Goal: Task Accomplishment & Management: Manage account settings

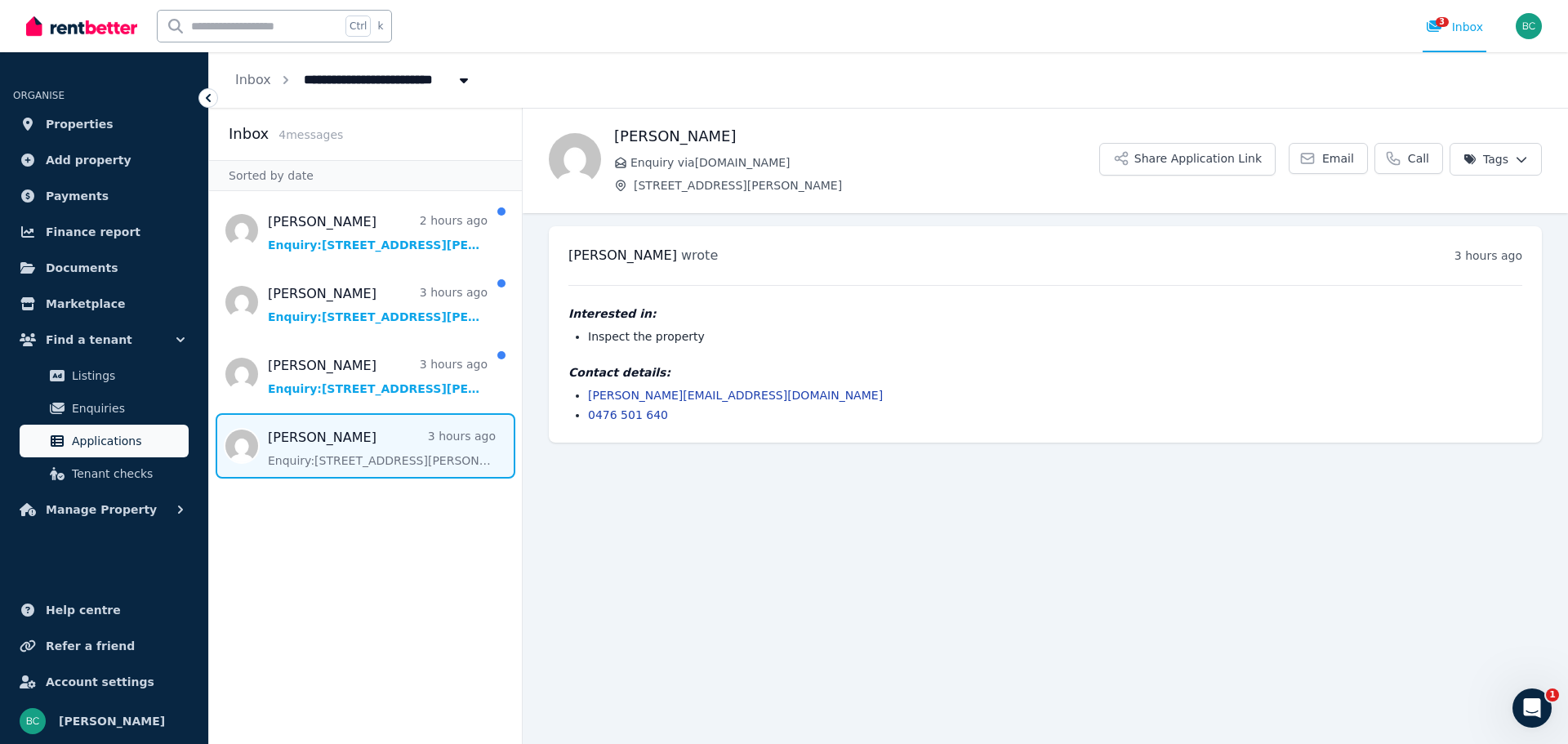
click at [99, 435] on span "Applications" at bounding box center [127, 441] width 110 height 19
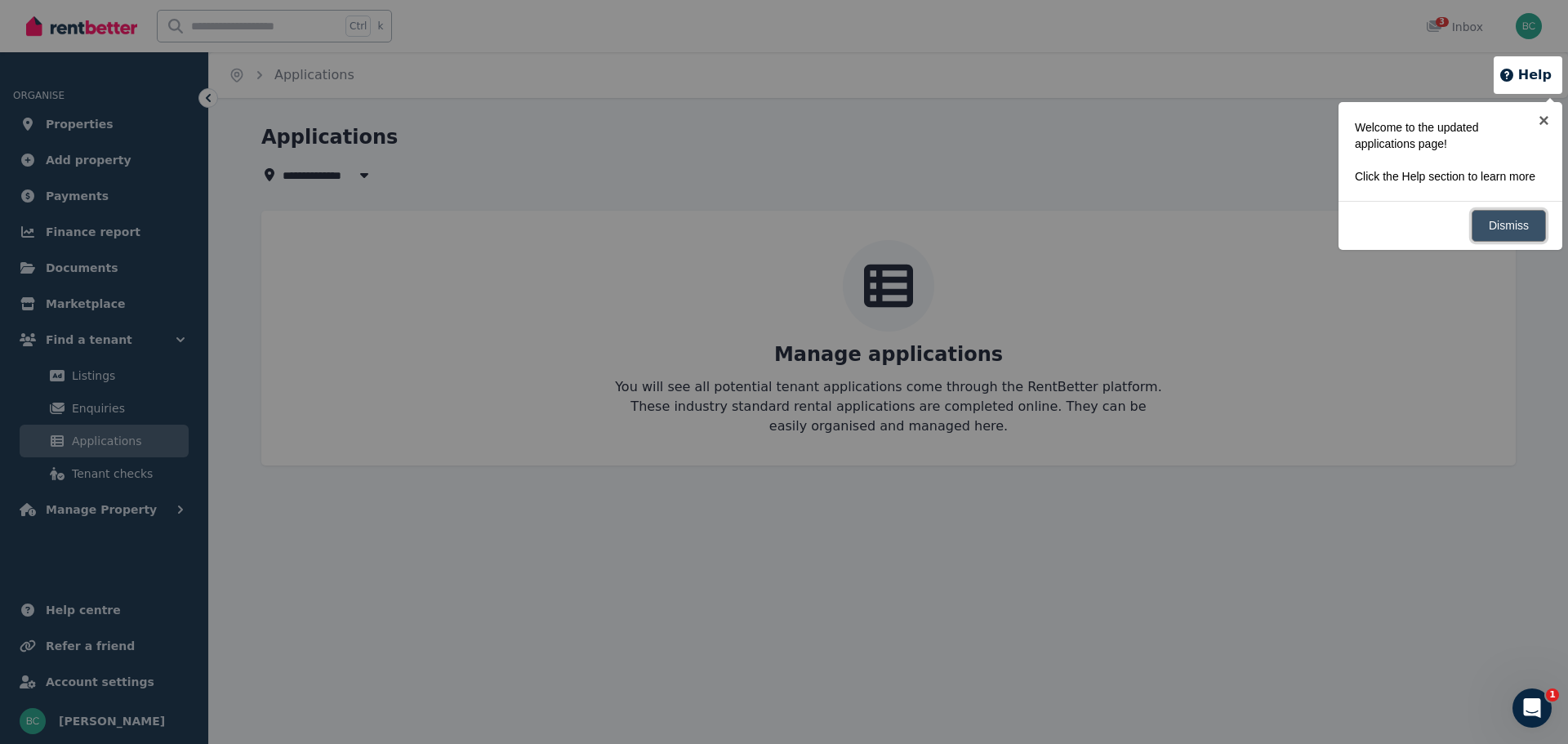
click at [1519, 238] on link "Dismiss" at bounding box center [1509, 226] width 75 height 32
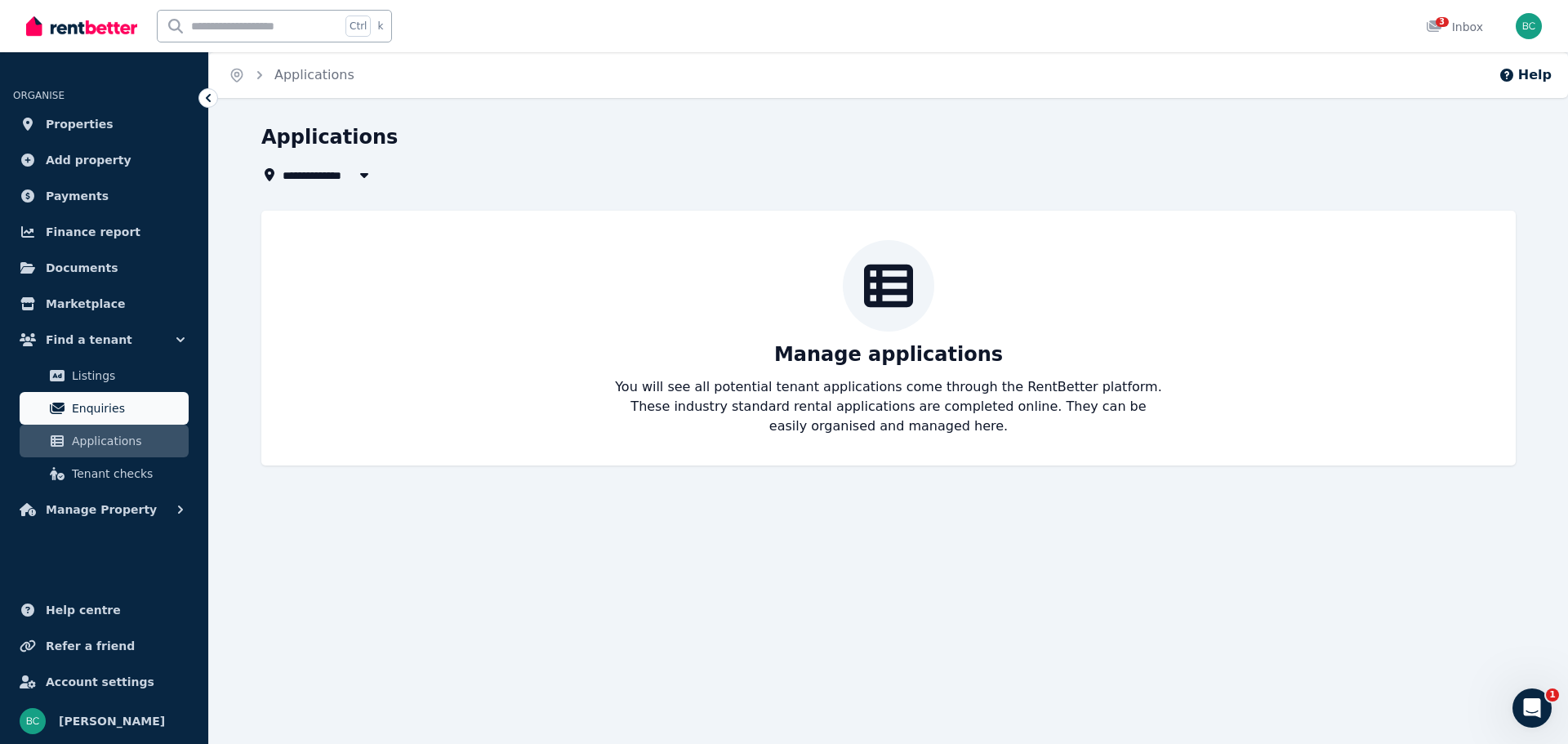
click at [112, 402] on span "Enquiries" at bounding box center [127, 409] width 110 height 19
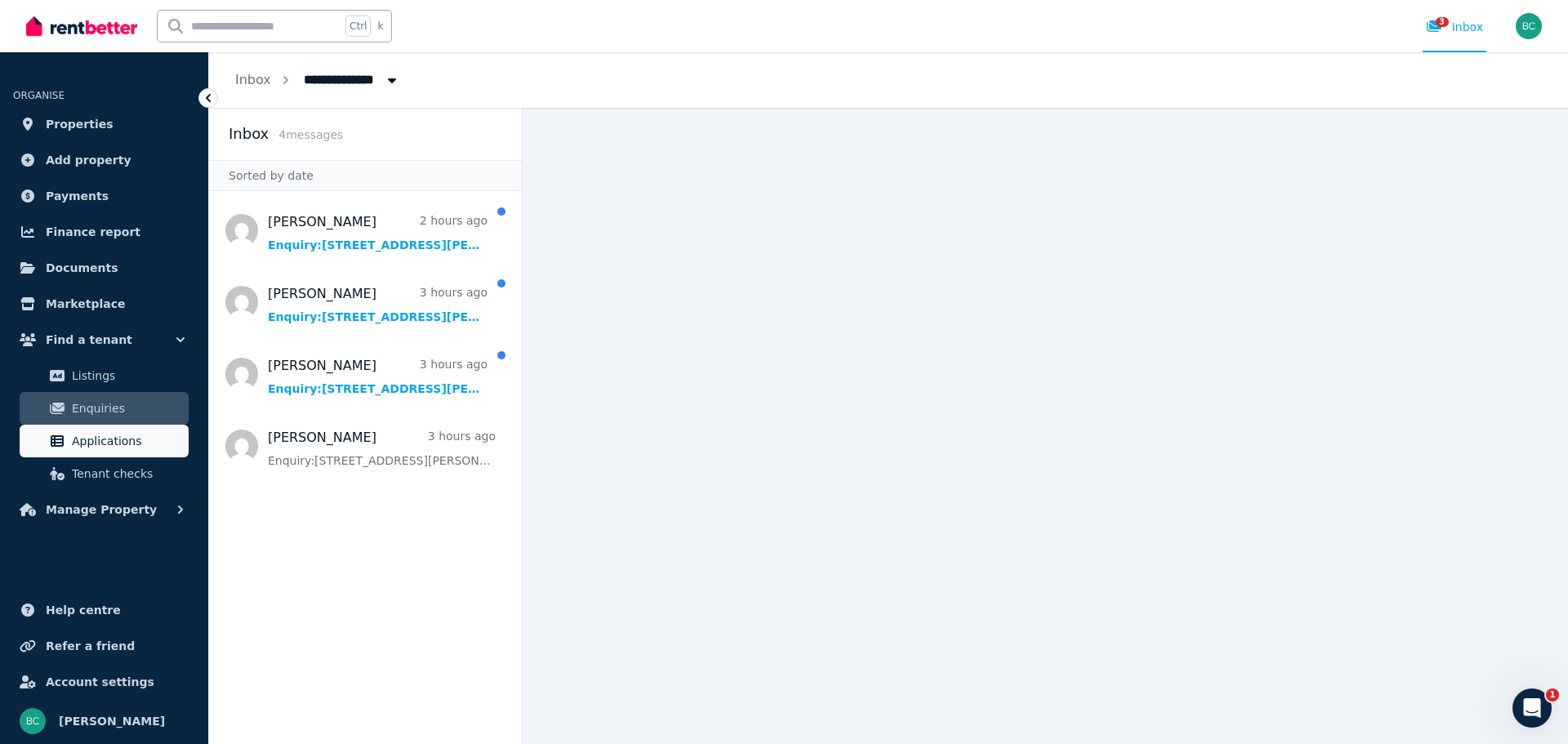
click at [117, 450] on span "Applications" at bounding box center [127, 441] width 110 height 19
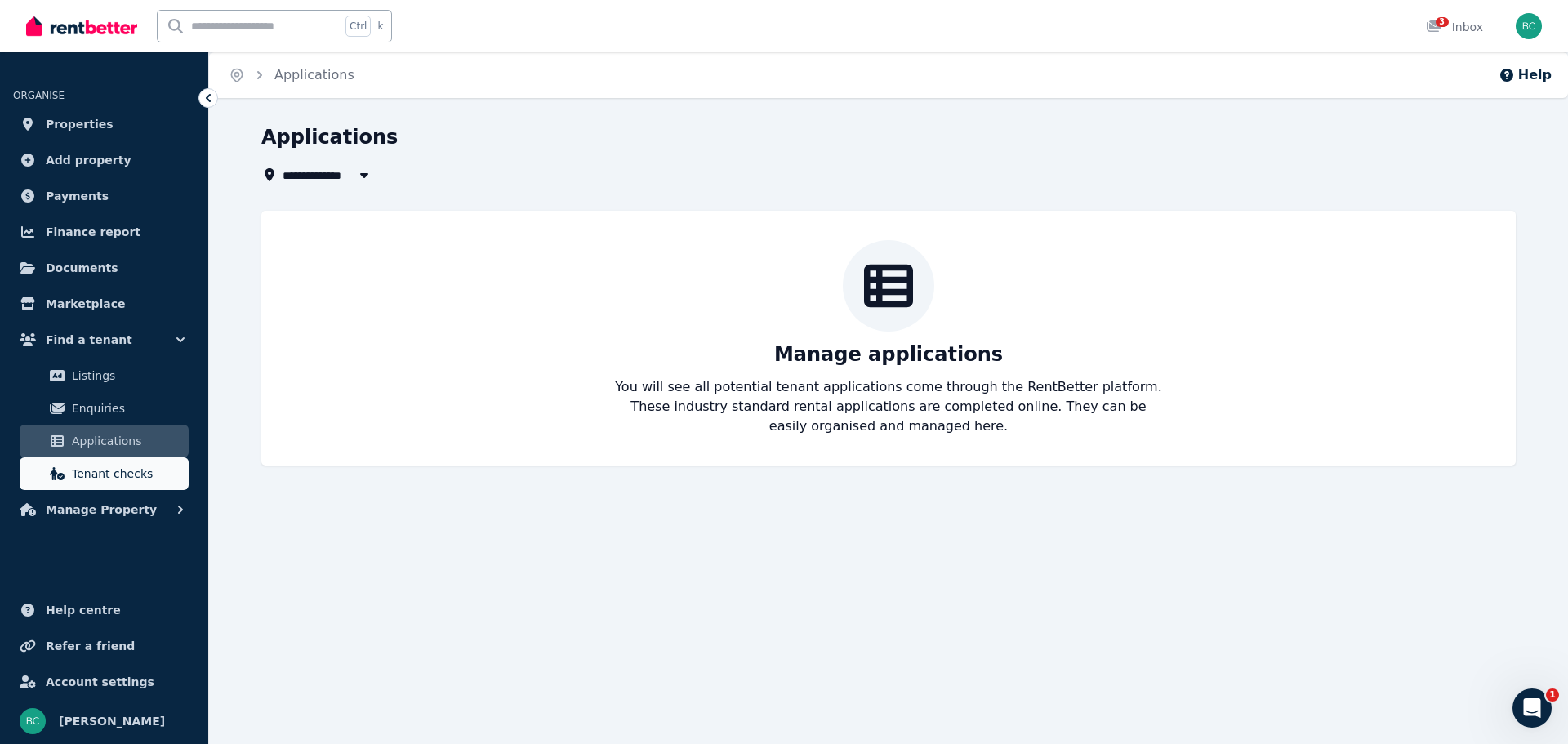
click at [126, 468] on span "Tenant checks" at bounding box center [127, 474] width 110 height 19
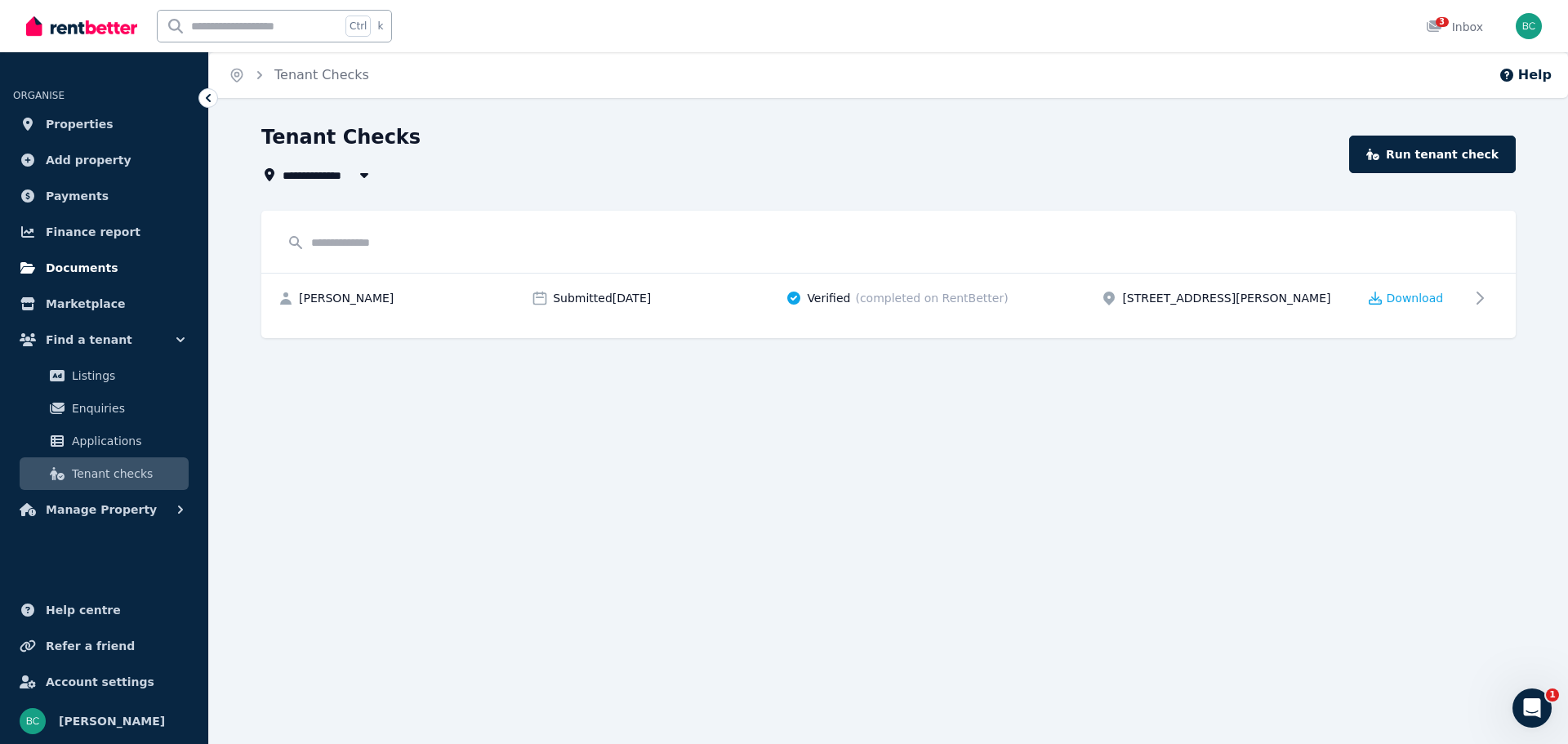
click at [98, 264] on span "Documents" at bounding box center [81, 268] width 73 height 19
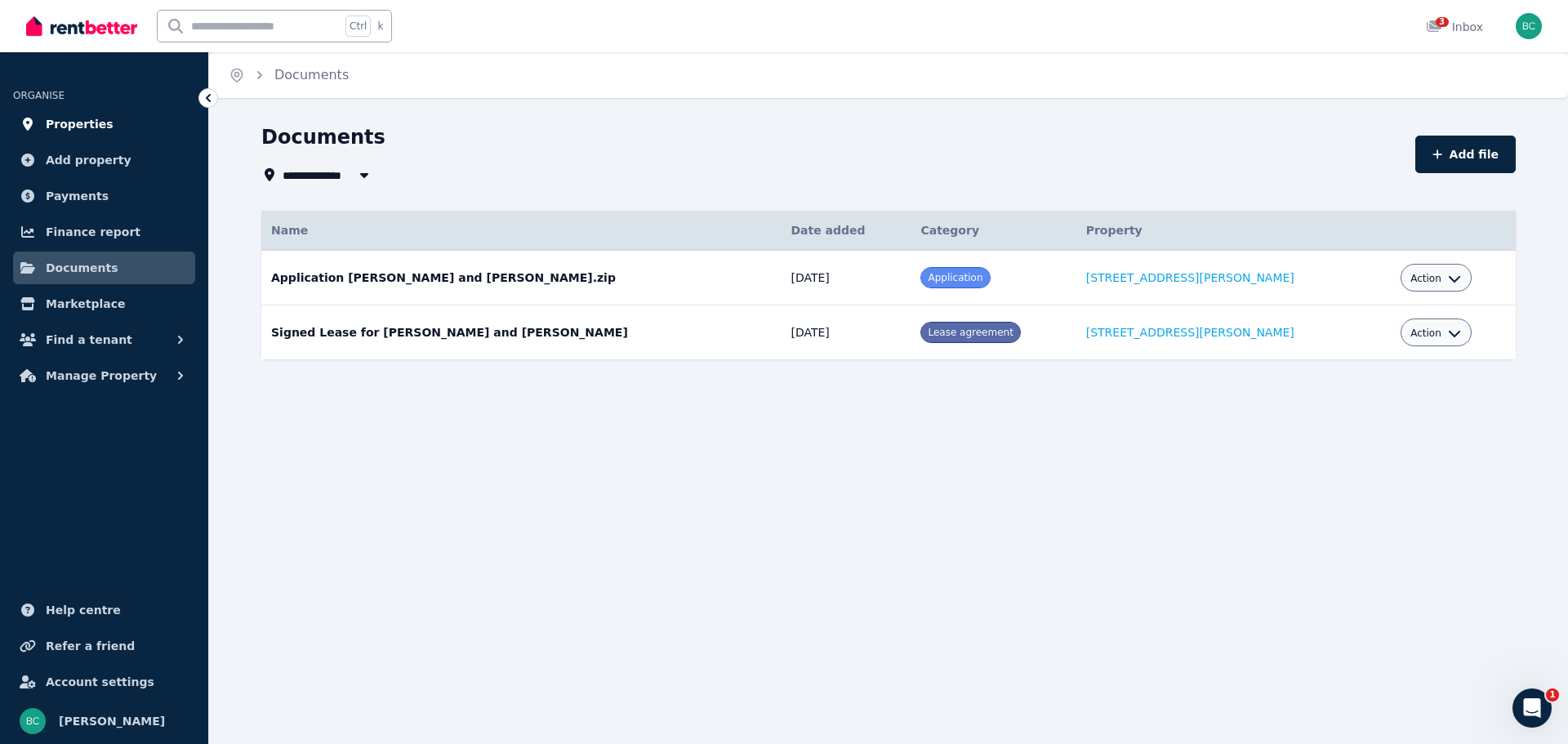
click at [103, 130] on link "Properties" at bounding box center [104, 124] width 182 height 33
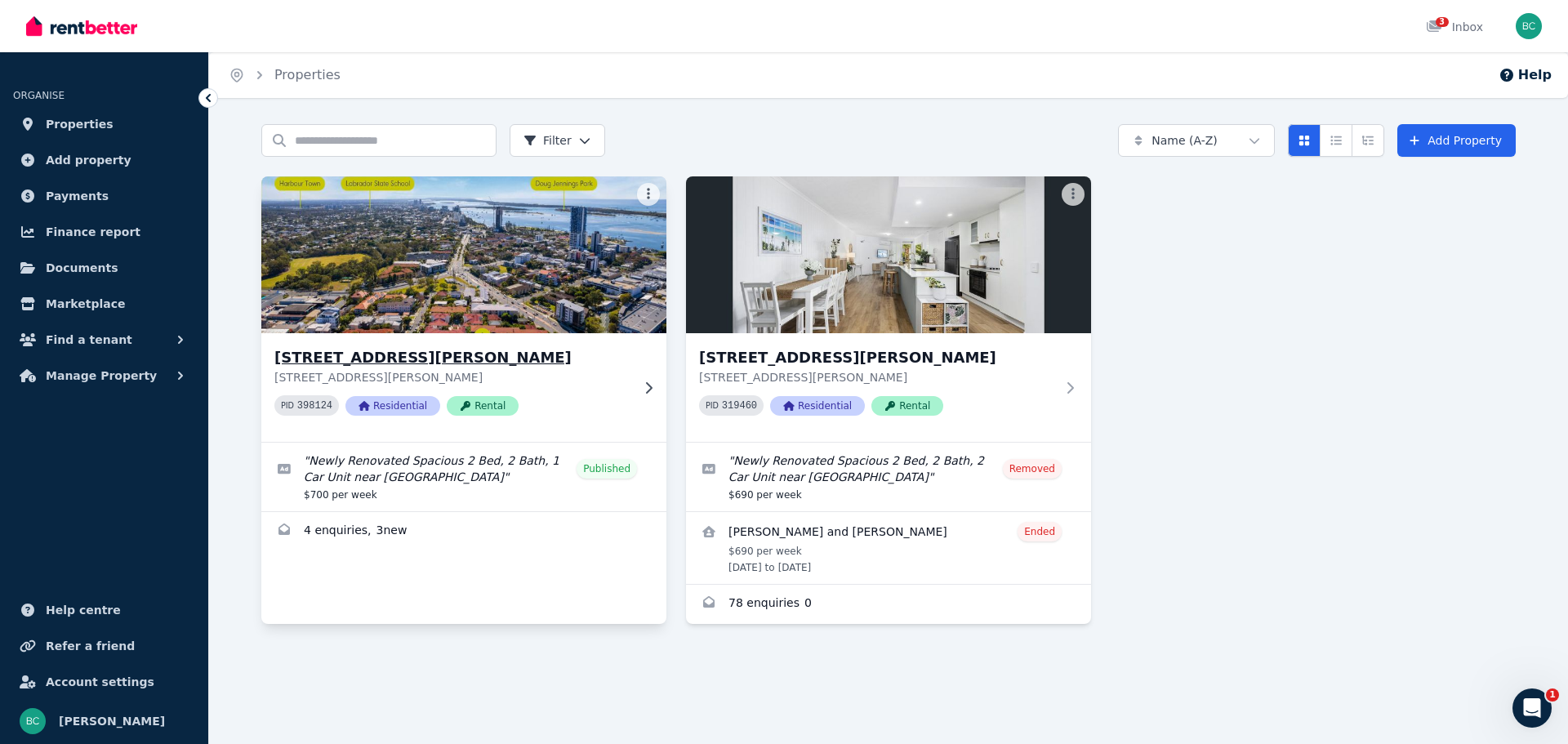
click at [530, 375] on p "[STREET_ADDRESS][PERSON_NAME]" at bounding box center [452, 377] width 356 height 16
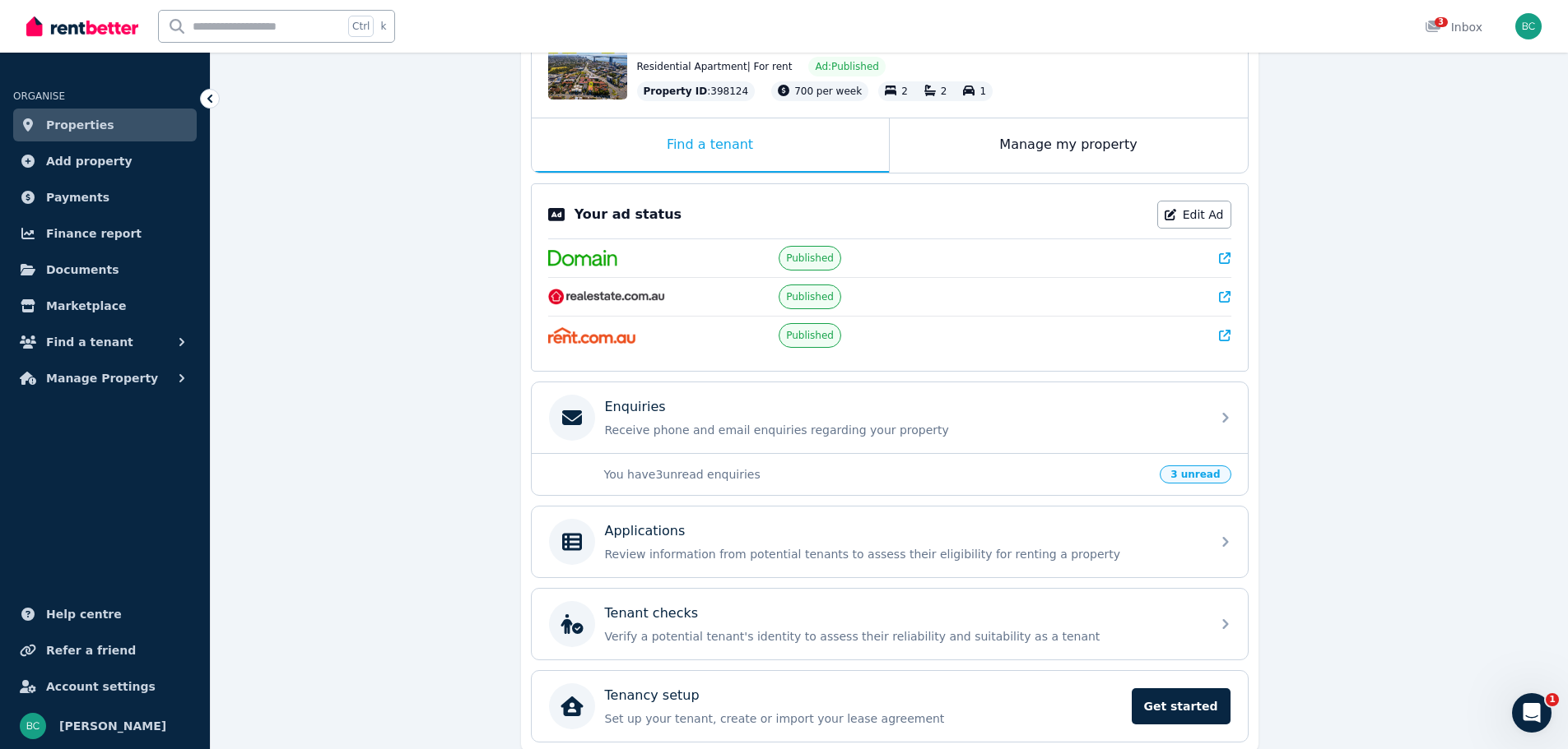
scroll to position [247, 0]
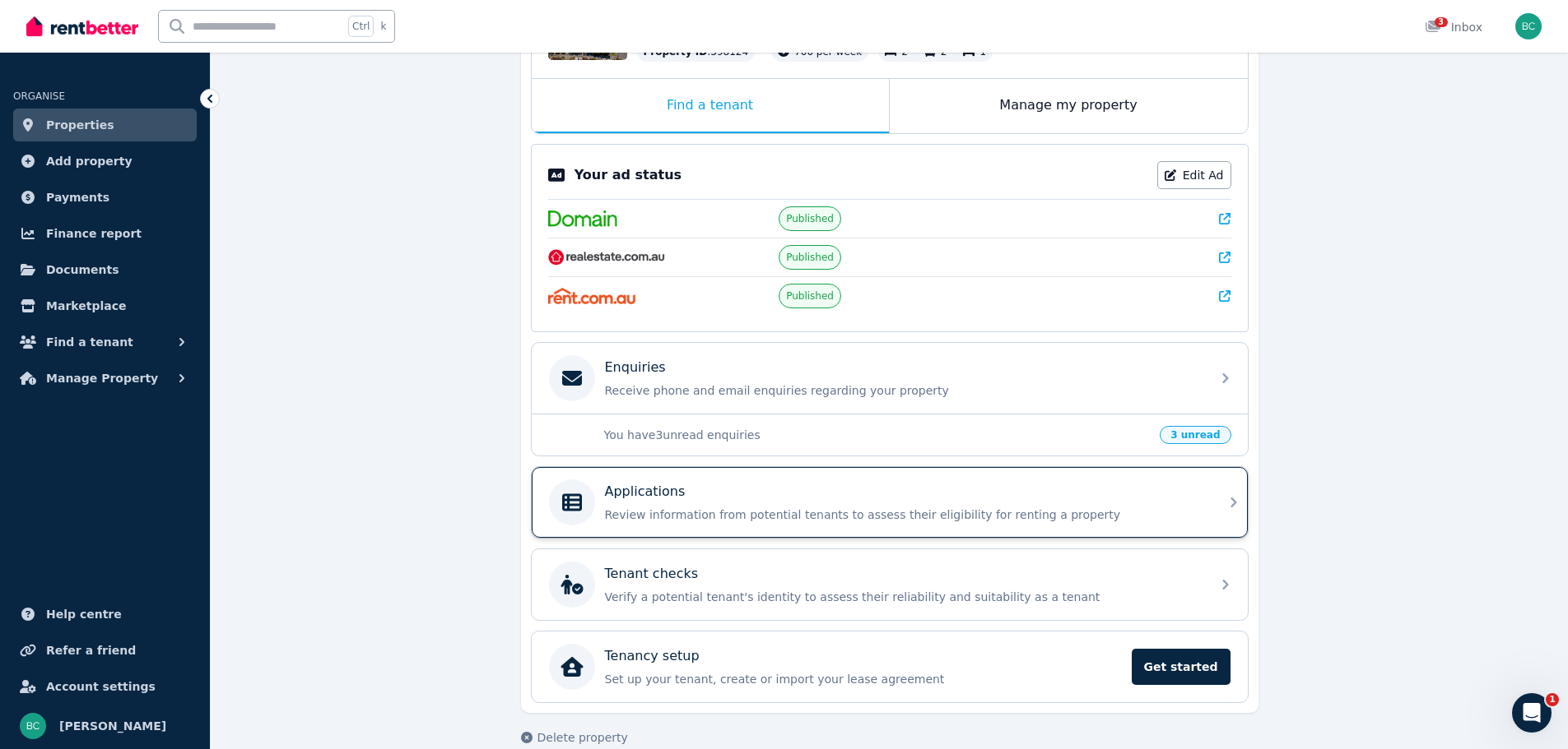
click at [871, 496] on div "Applications" at bounding box center [903, 492] width 596 height 20
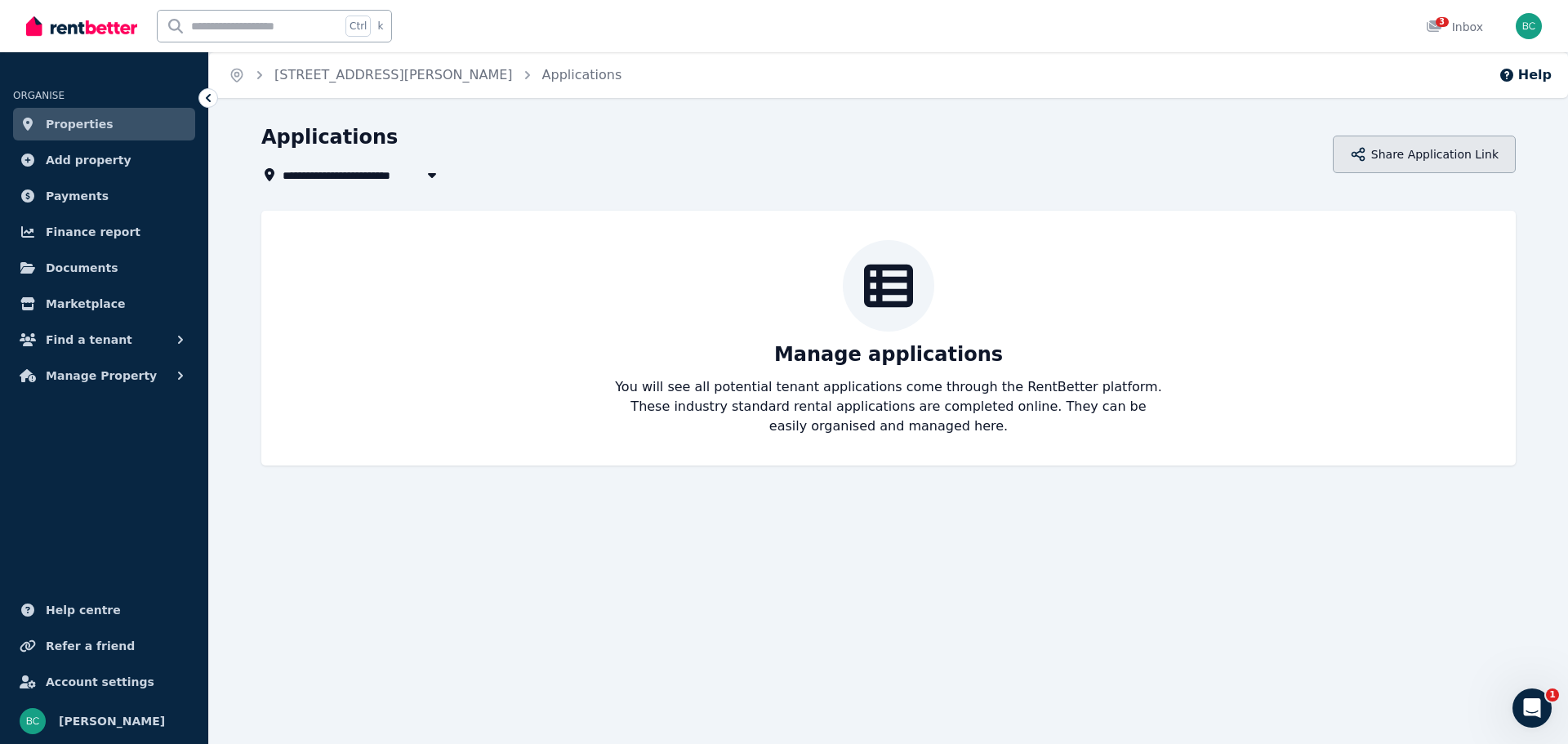
click at [1415, 155] on button "Share Application Link" at bounding box center [1424, 154] width 183 height 38
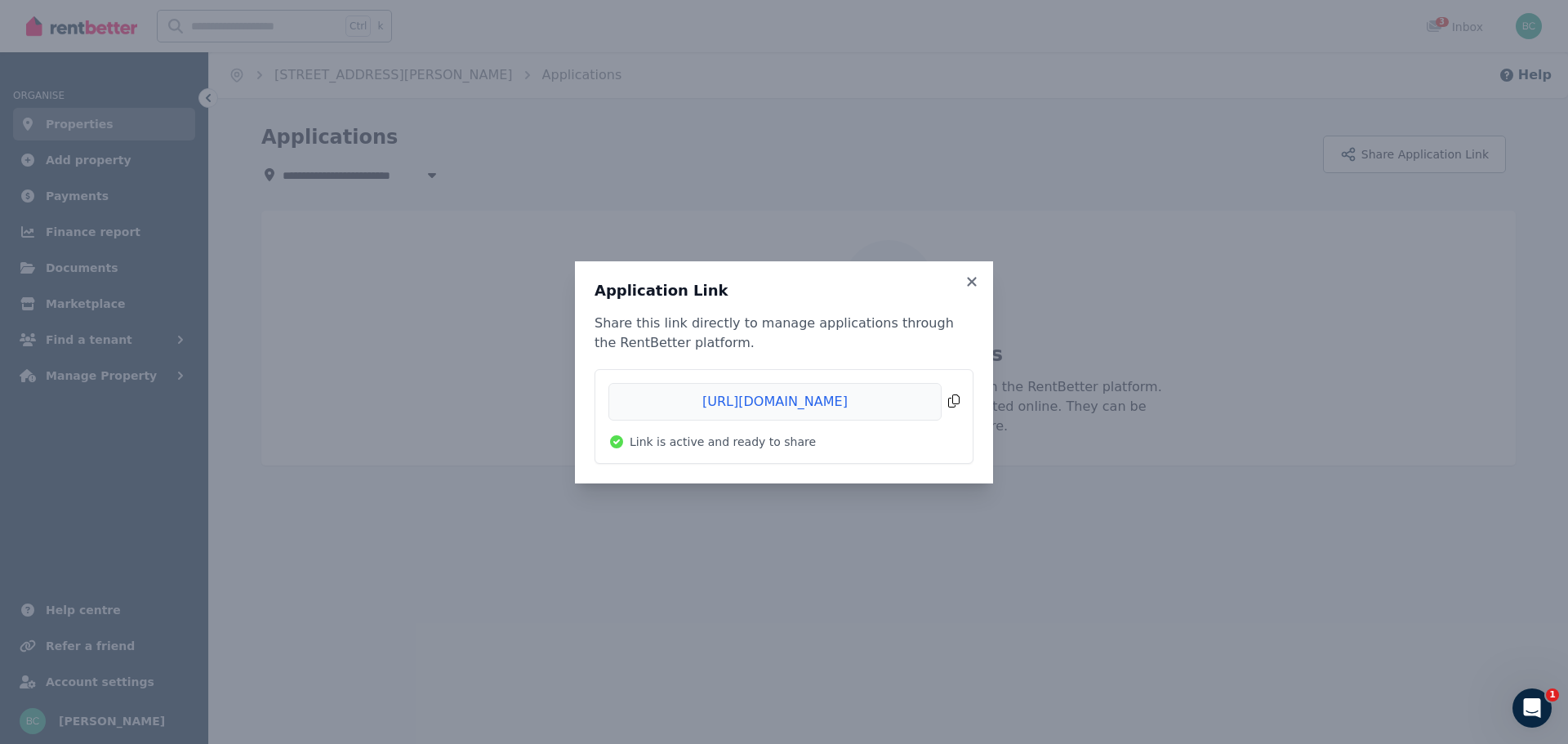
click at [956, 399] on span "Copied!" at bounding box center [784, 402] width 352 height 38
click at [955, 401] on span "Copied!" at bounding box center [784, 402] width 352 height 38
click at [973, 279] on icon at bounding box center [971, 281] width 9 height 9
